Goal: Find specific page/section: Find specific page/section

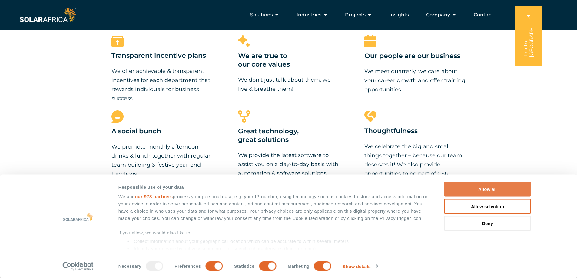
click at [482, 188] on button "Allow all" at bounding box center [487, 189] width 87 height 15
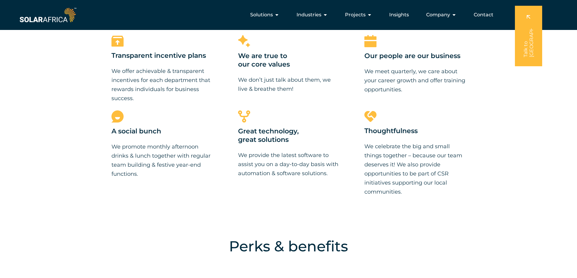
scroll to position [452, 0]
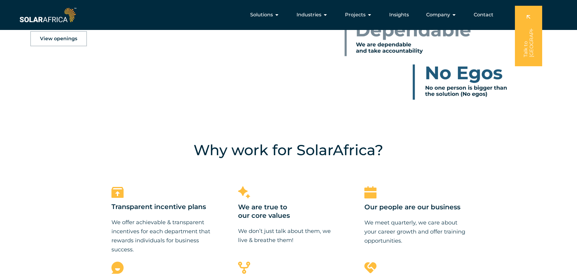
click at [48, 40] on span "View openings" at bounding box center [58, 38] width 37 height 5
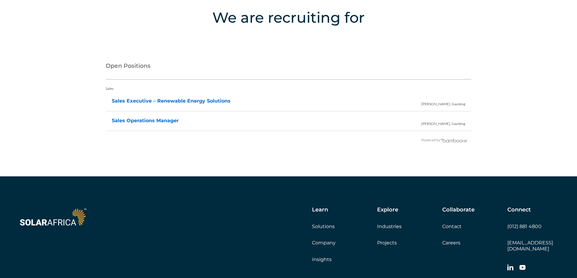
scroll to position [1235, 0]
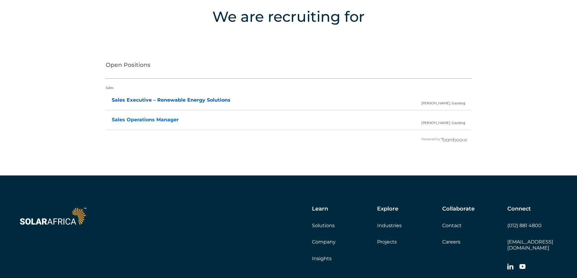
click at [199, 99] on link "Sales Executive – Renewable Energy Solutions" at bounding box center [171, 100] width 119 height 6
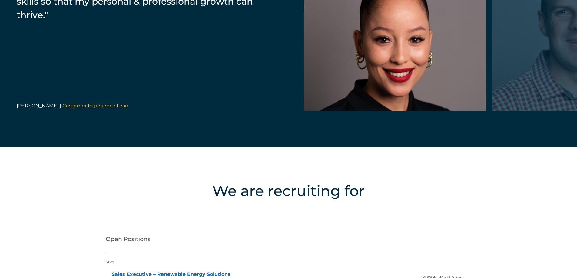
scroll to position [1212, 0]
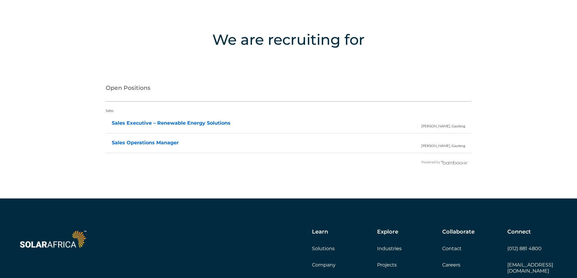
drag, startPoint x: 107, startPoint y: 87, endPoint x: 465, endPoint y: 146, distance: 363.2
click at [465, 146] on div "Open Positions Sales Sales Executive – Renewable Energy Solutions [PERSON_NAME]…" at bounding box center [289, 116] width 366 height 76
copy div "Open Positions Sales Sales Executive – Renewable Energy Solutions [PERSON_NAME]…"
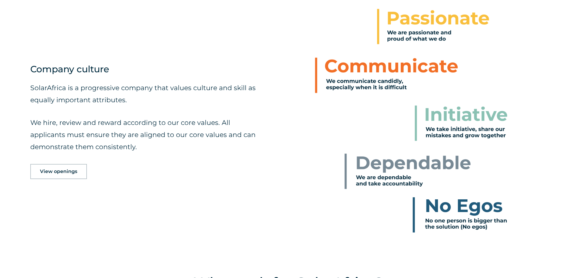
scroll to position [303, 0]
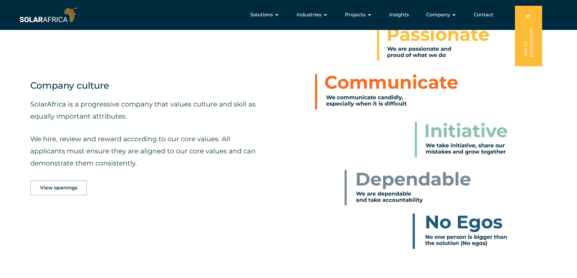
click at [70, 187] on span "View openings" at bounding box center [58, 188] width 37 height 5
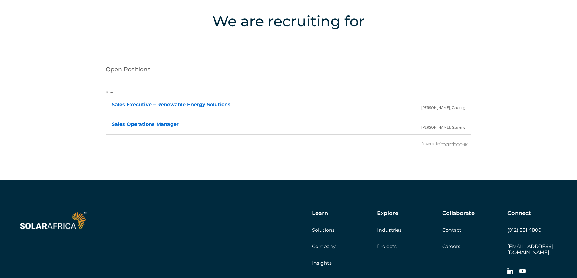
scroll to position [1235, 0]
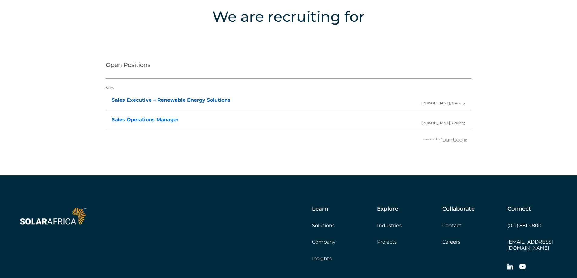
copy div "Open Positions Sales Sales Executive – Renewable Energy Solutions [PERSON_NAME]…"
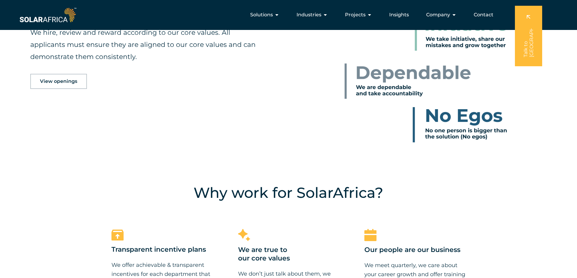
scroll to position [326, 0]
